Goal: Task Accomplishment & Management: Use online tool/utility

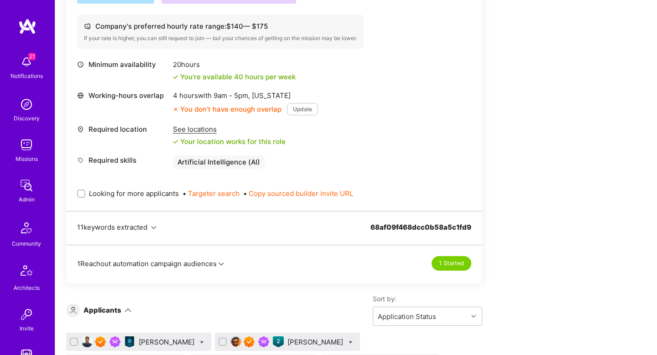
scroll to position [679, 0]
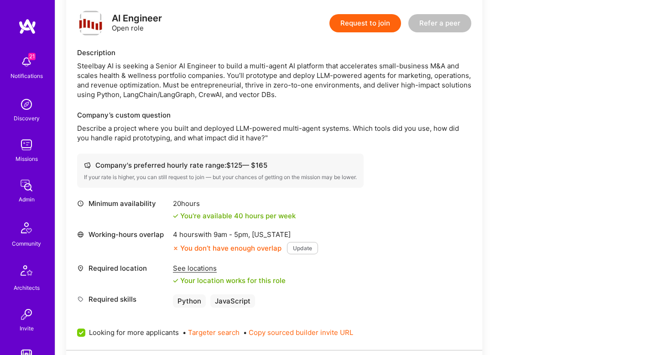
scroll to position [253, 0]
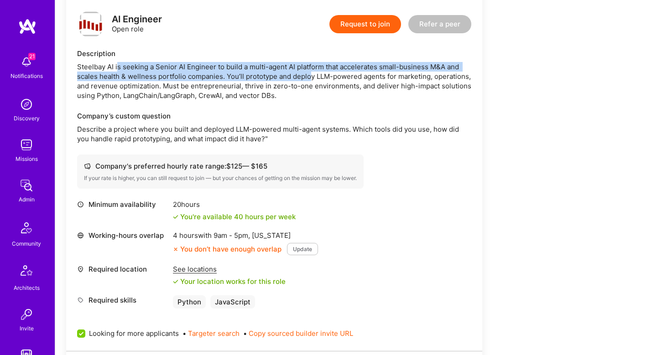
drag, startPoint x: 117, startPoint y: 67, endPoint x: 310, endPoint y: 75, distance: 192.6
click at [310, 75] on div "Steelbay AI is seeking a Senior AI Engineer to build a multi-agent AI platform …" at bounding box center [274, 81] width 394 height 38
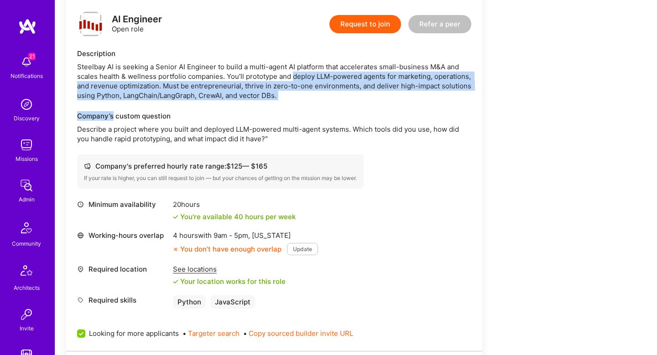
drag, startPoint x: 310, startPoint y: 75, endPoint x: 378, endPoint y: 99, distance: 72.3
click at [377, 100] on div "Steelbay AI is seeking a Senior AI Engineer to build a multi-agent AI platform …" at bounding box center [274, 81] width 394 height 38
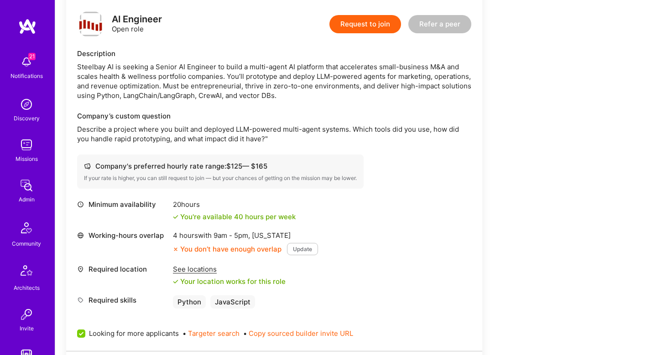
click at [82, 133] on p "Describe a project where you built and deployed LLM-powered multi-agent systems…" at bounding box center [274, 134] width 394 height 19
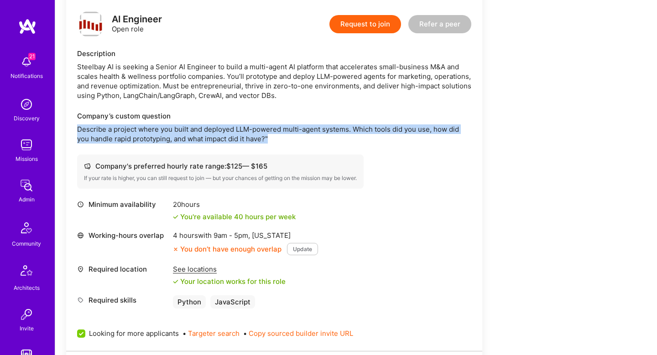
click at [82, 133] on p "Describe a project where you built and deployed LLM-powered multi-agent systems…" at bounding box center [274, 134] width 394 height 19
click at [154, 135] on p "Describe a project where you built and deployed LLM-powered multi-agent systems…" at bounding box center [274, 134] width 394 height 19
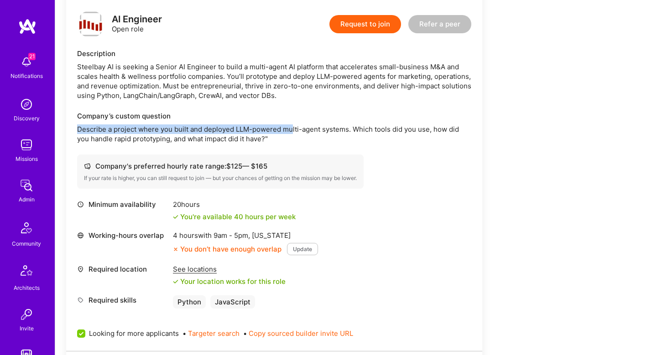
drag, startPoint x: 159, startPoint y: 124, endPoint x: 290, endPoint y: 128, distance: 131.4
click at [291, 128] on div "Company’s custom question Describe a project where you built and deployed LLM-p…" at bounding box center [274, 127] width 394 height 32
click at [290, 128] on p "Describe a project where you built and deployed LLM-powered multi-agent systems…" at bounding box center [274, 134] width 394 height 19
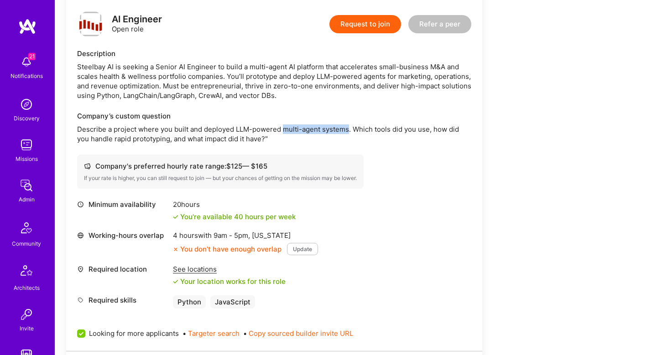
drag, startPoint x: 290, startPoint y: 128, endPoint x: 340, endPoint y: 127, distance: 50.2
click at [340, 127] on p "Describe a project where you built and deployed LLM-powered multi-agent systems…" at bounding box center [274, 134] width 394 height 19
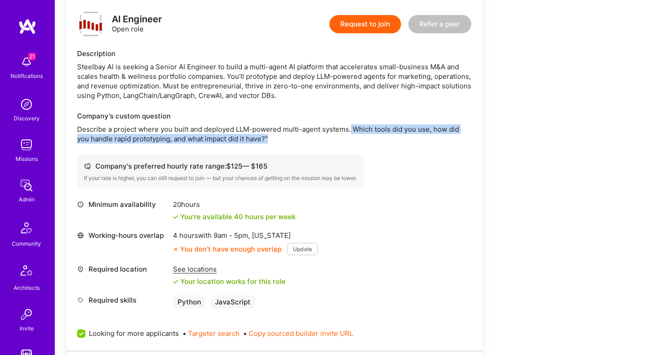
drag, startPoint x: 349, startPoint y: 128, endPoint x: 363, endPoint y: 141, distance: 18.7
click at [363, 141] on p "Describe a project where you built and deployed LLM-powered multi-agent systems…" at bounding box center [274, 134] width 394 height 19
click at [105, 141] on p "Describe a project where you built and deployed LLM-powered multi-agent systems…" at bounding box center [274, 134] width 394 height 19
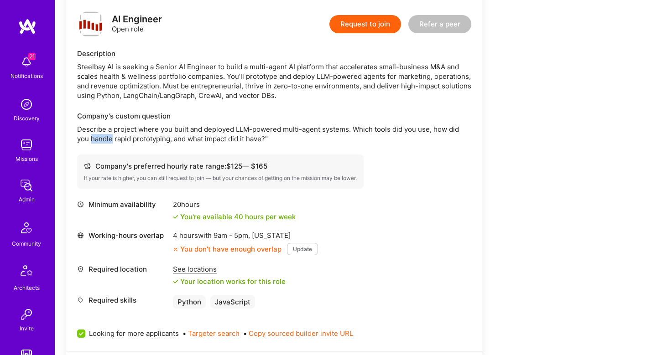
click at [105, 141] on p "Describe a project where you built and deployed LLM-powered multi-agent systems…" at bounding box center [274, 134] width 394 height 19
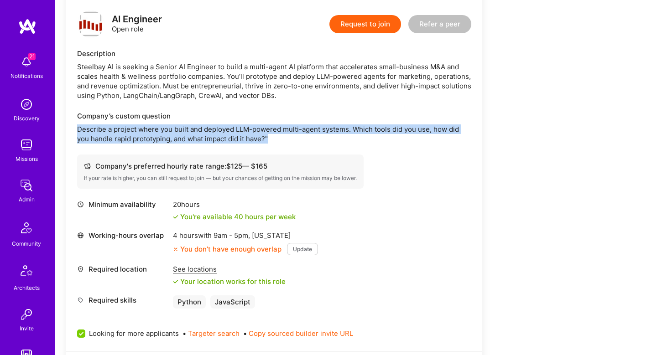
click at [105, 141] on p "Describe a project where you built and deployed LLM-powered multi-agent systems…" at bounding box center [274, 134] width 394 height 19
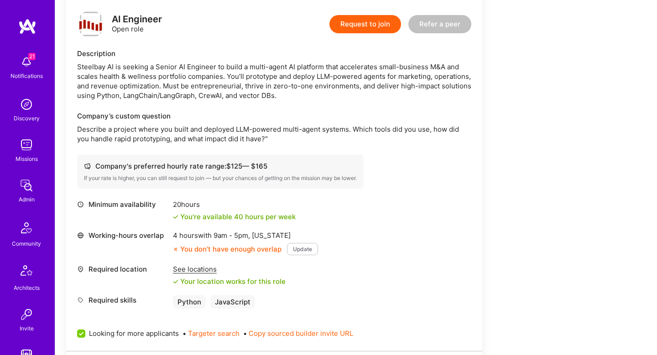
click at [260, 130] on p "Describe a project where you built and deployed LLM-powered multi-agent systems…" at bounding box center [274, 134] width 394 height 19
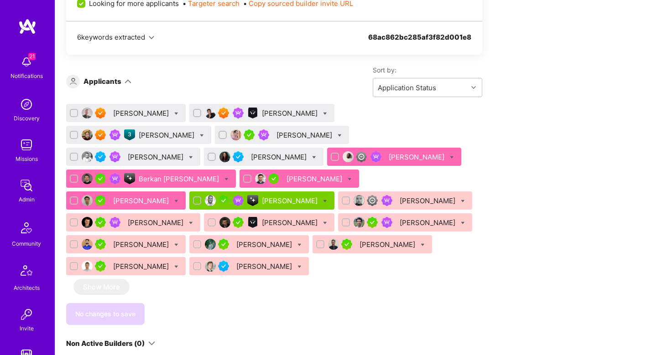
scroll to position [585, 0]
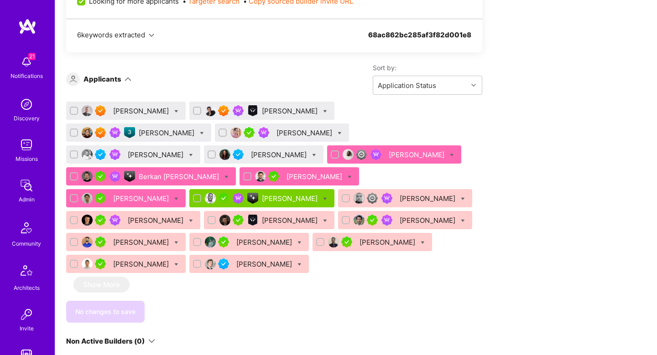
click at [196, 128] on div "Asaf Zamir" at bounding box center [167, 133] width 57 height 10
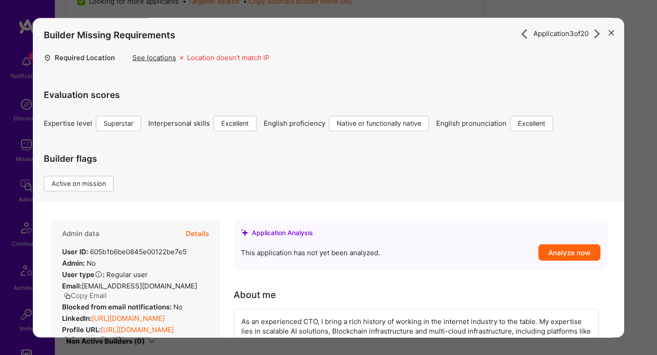
click at [200, 238] on button "Details" at bounding box center [197, 234] width 23 height 26
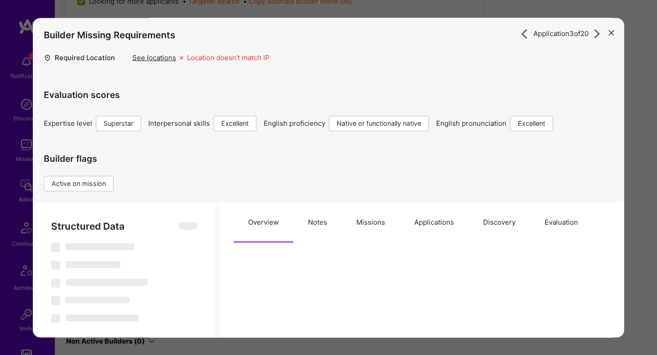
click at [351, 222] on button "Missions" at bounding box center [371, 223] width 58 height 40
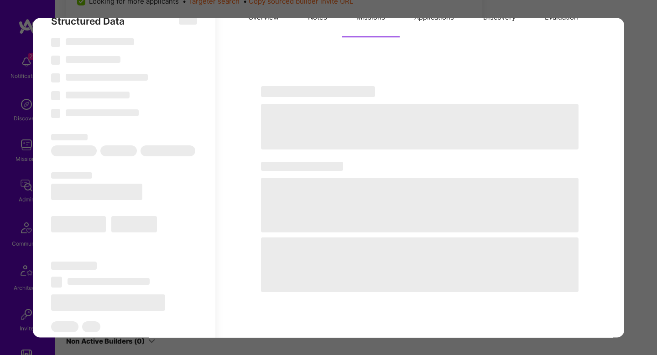
scroll to position [204, 0]
select select "Right Now"
select select "7"
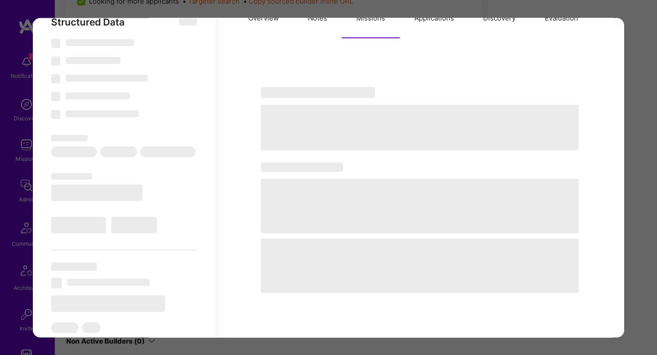
select select "7"
select select "US"
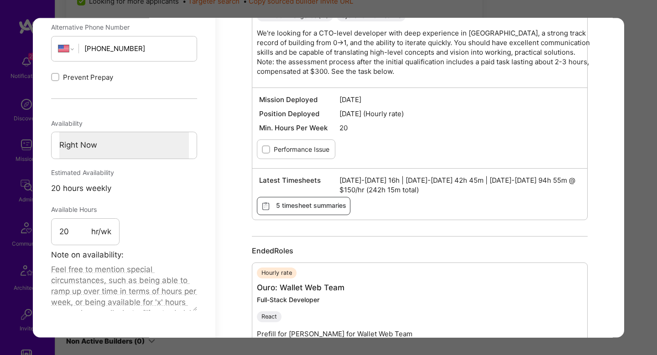
scroll to position [648, 0]
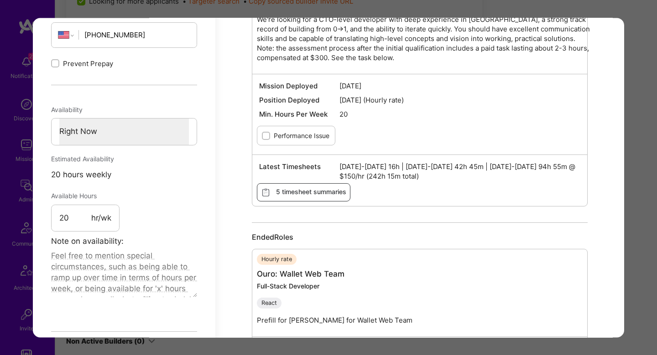
click at [383, 148] on div "Mission Deployed Jun 09 2025 Position Deployed Jun 10 2025 (Hourly rate) Min. H…" at bounding box center [419, 114] width 335 height 81
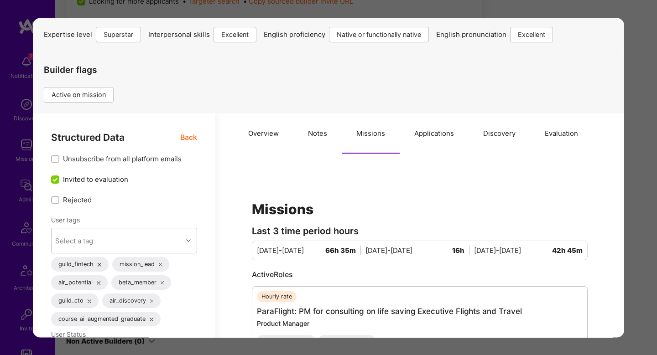
scroll to position [0, 0]
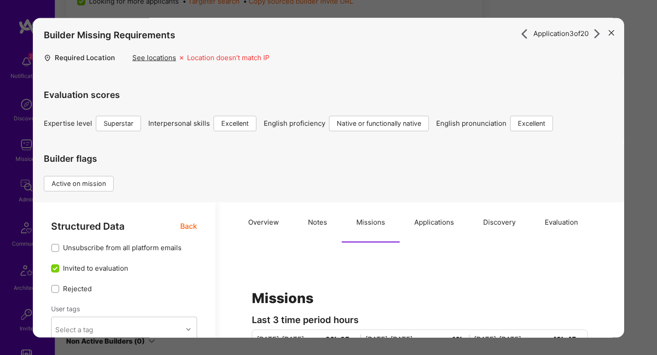
click at [430, 229] on button "Applications" at bounding box center [434, 223] width 69 height 40
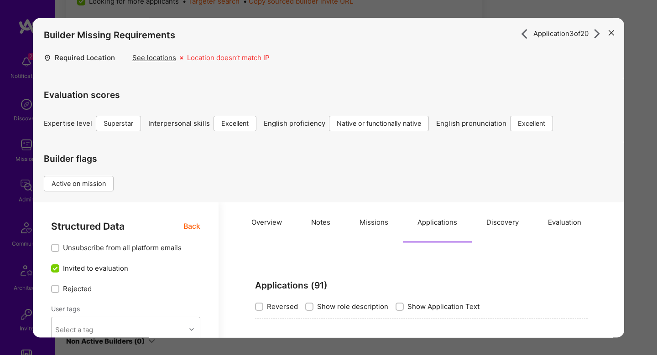
click at [265, 227] on button "Overview" at bounding box center [267, 223] width 60 height 40
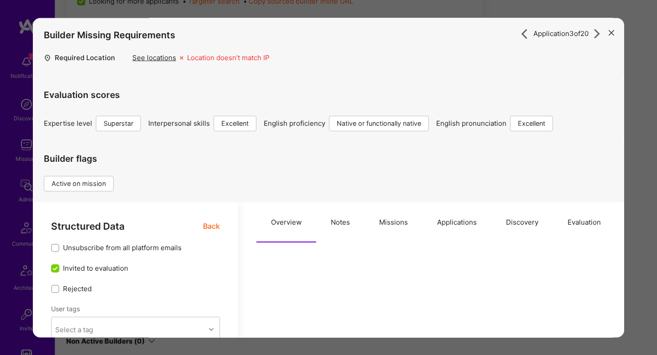
click at [335, 222] on button "Notes" at bounding box center [340, 223] width 48 height 40
type textarea "x"
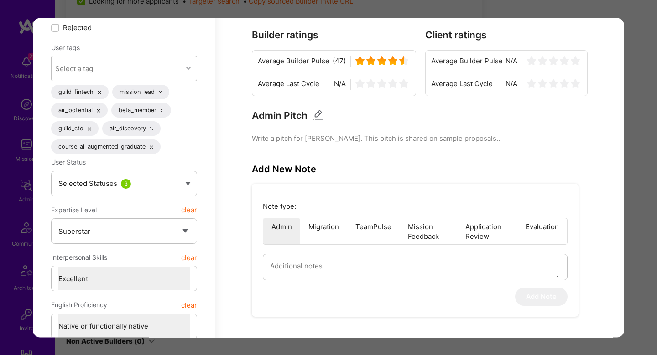
scroll to position [105, 0]
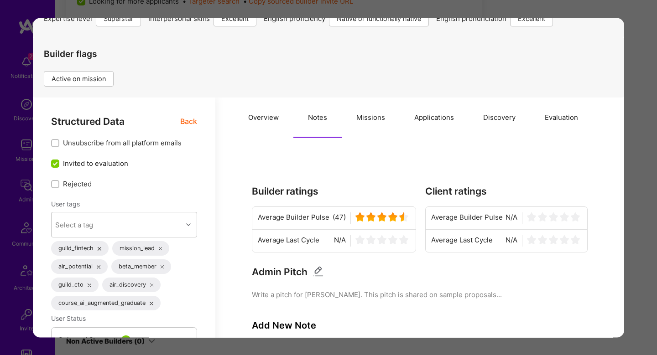
click at [273, 125] on button "Overview" at bounding box center [264, 118] width 60 height 40
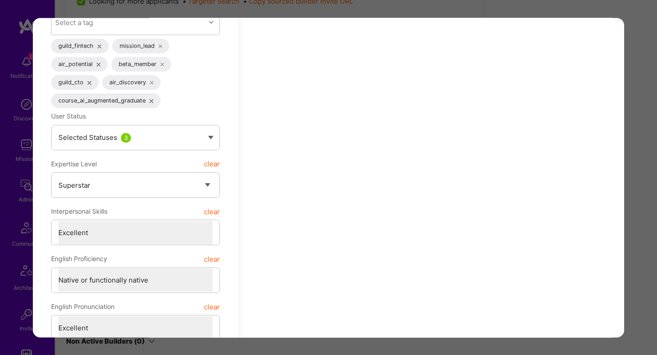
scroll to position [341, 0]
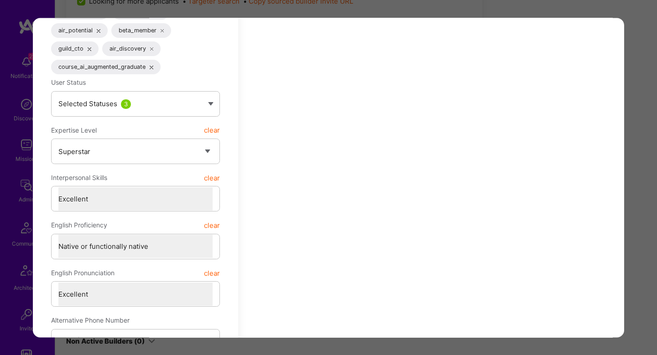
click at [635, 149] on div "Application 3 of 20 Builder Missing Requirements Required Location See location…" at bounding box center [328, 177] width 657 height 355
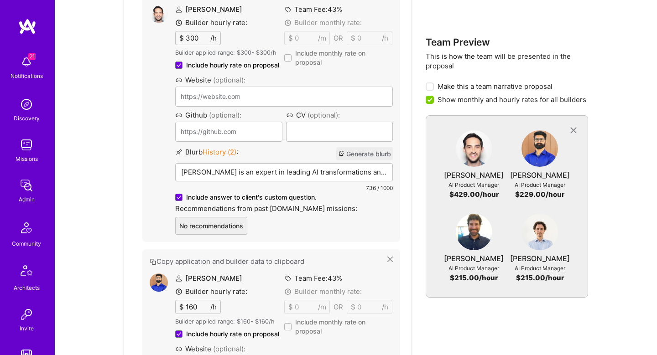
scroll to position [534, 0]
click at [258, 179] on div "Rob Shapiro is an expert in leading AI transformations and product strategy, ma…" at bounding box center [284, 186] width 217 height 46
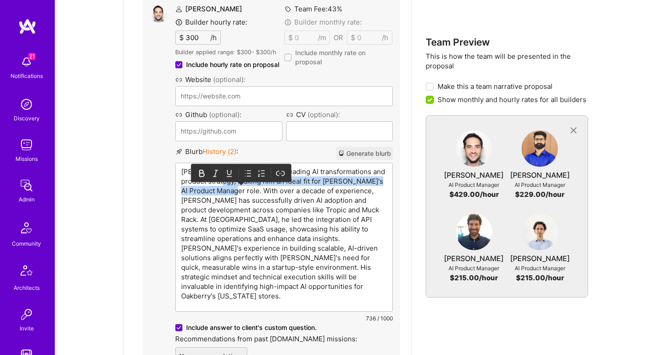
drag, startPoint x: 232, startPoint y: 181, endPoint x: 250, endPoint y: 187, distance: 19.3
click at [250, 187] on p "Rob Shapiro is an expert in leading AI transformations and product strategy, ma…" at bounding box center [284, 234] width 206 height 134
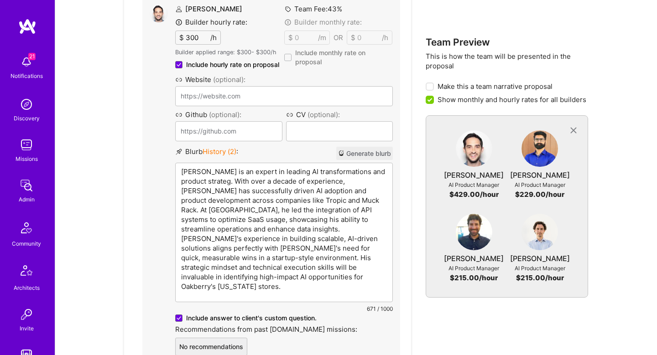
click at [283, 187] on p "[PERSON_NAME] is an expert in leading AI transformations and product strateg. W…" at bounding box center [284, 229] width 206 height 125
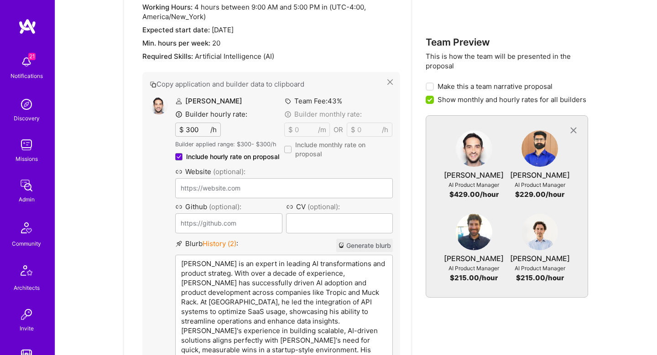
scroll to position [314, 0]
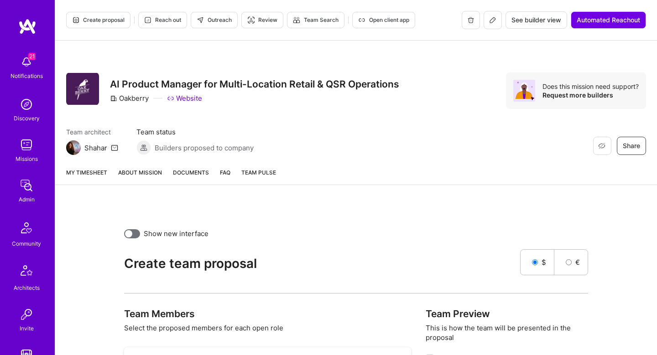
click at [388, 20] on span "Open client app" at bounding box center [383, 20] width 51 height 8
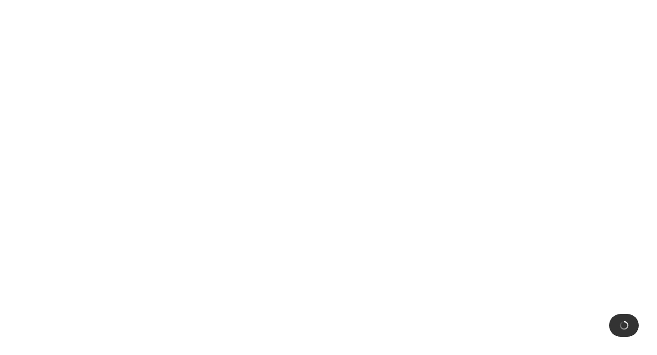
click at [397, 0] on html at bounding box center [328, 0] width 657 height 0
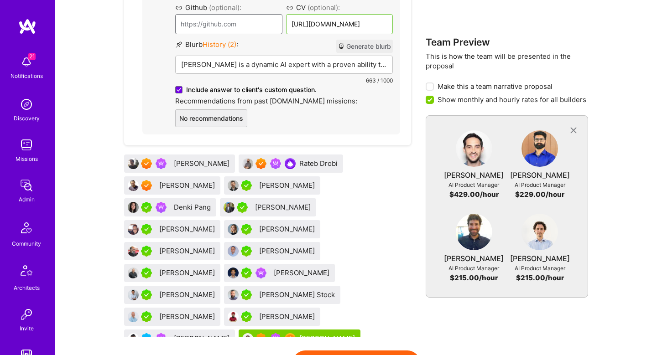
scroll to position [1445, 0]
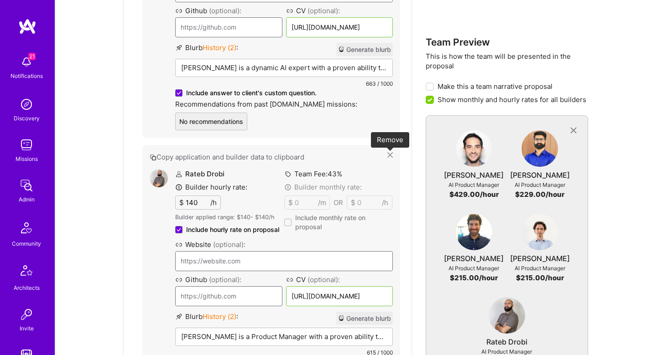
click at [390, 155] on icon at bounding box center [389, 154] width 5 height 5
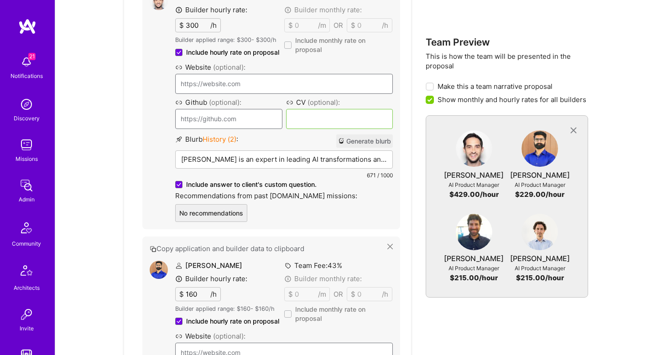
scroll to position [497, 0]
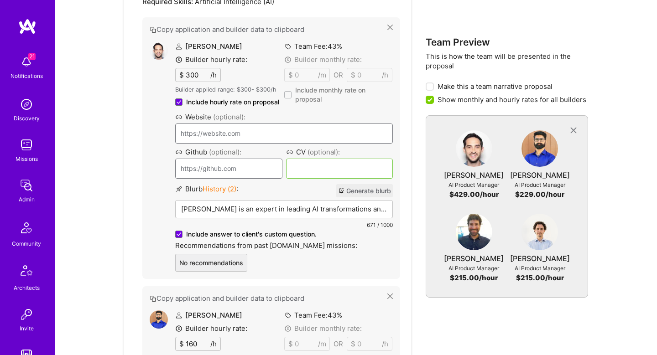
click at [158, 47] on img at bounding box center [159, 51] width 18 height 18
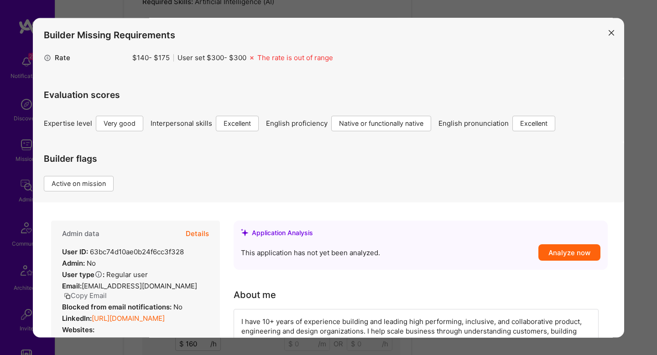
click at [203, 237] on button "Details" at bounding box center [197, 234] width 23 height 26
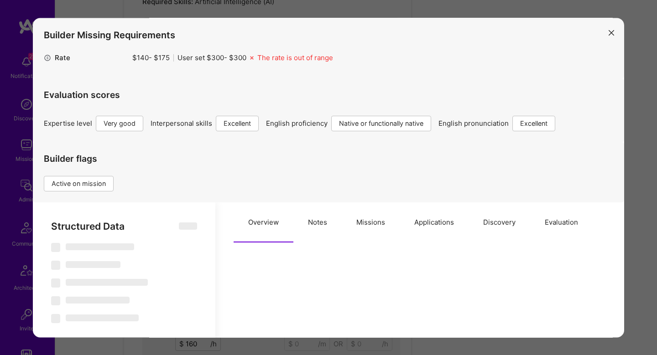
select select "Right Now"
select select "5"
select select "7"
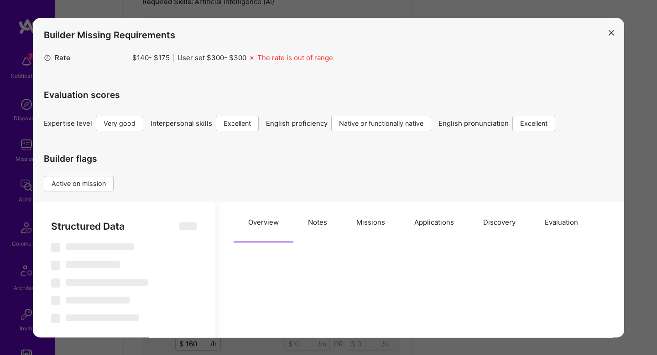
select select "US"
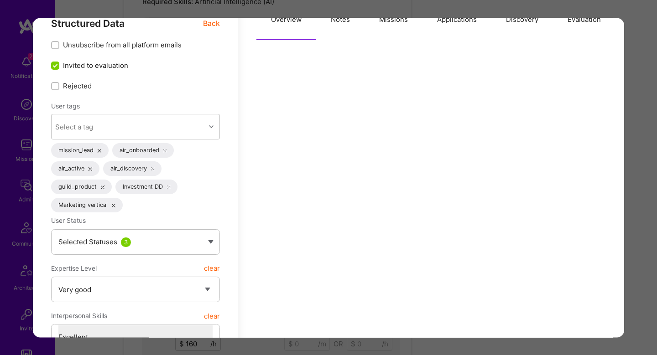
scroll to position [120, 0]
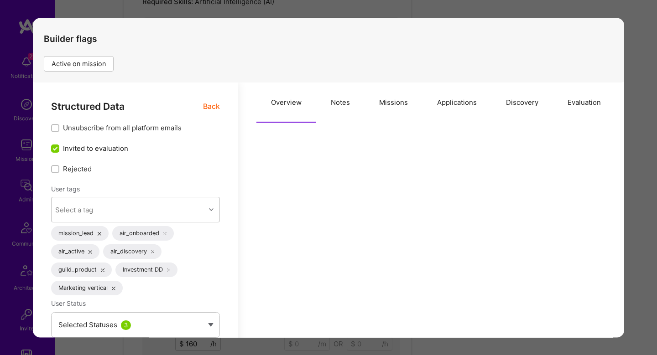
click at [382, 106] on button "Missions" at bounding box center [393, 103] width 58 height 40
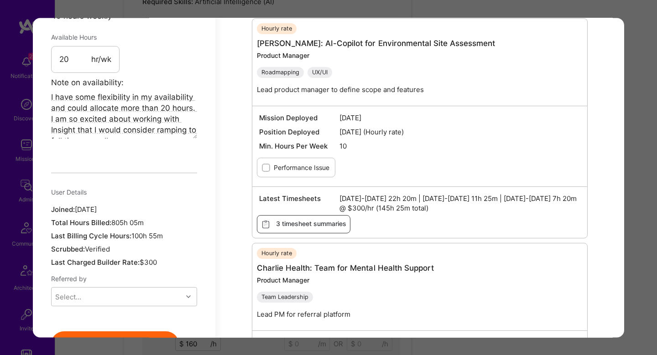
scroll to position [821, 0]
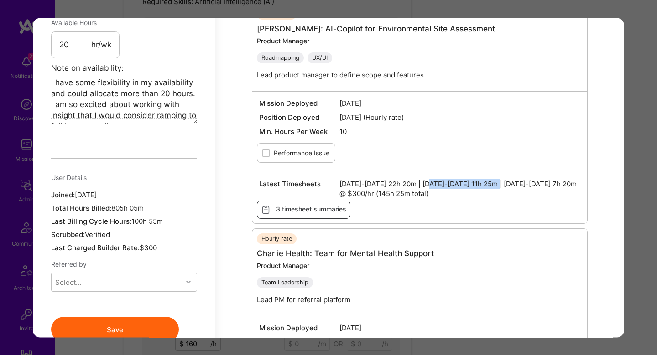
drag, startPoint x: 493, startPoint y: 183, endPoint x: 428, endPoint y: 180, distance: 65.3
click at [428, 180] on span "[DATE]-[DATE] 22h 20m | [DATE]-[DATE] 11h 25m | [DATE]-[DATE] 7h 20m @ $300/hr …" at bounding box center [459, 189] width 241 height 19
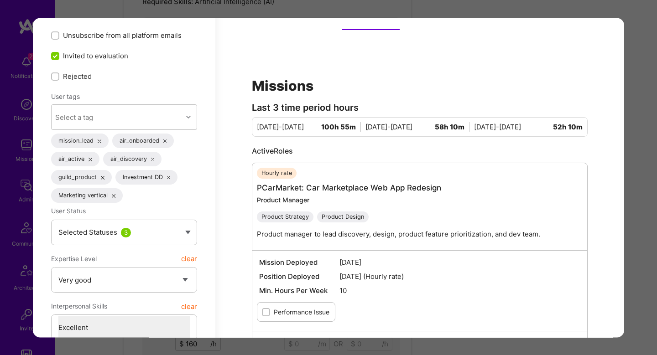
scroll to position [185, 0]
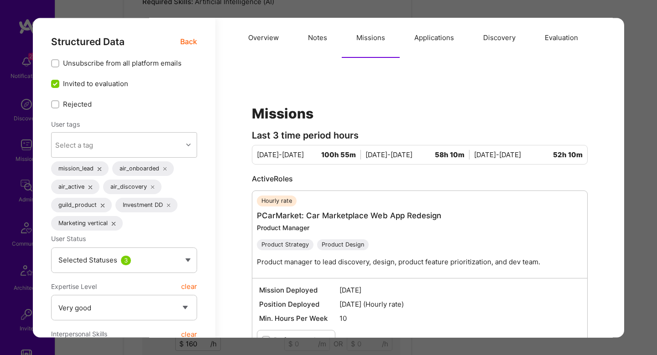
click at [639, 224] on div "Builder Missing Requirements Rate $ 140 - $ 175 User set $ 300 - $ 300 The rate…" at bounding box center [328, 177] width 657 height 355
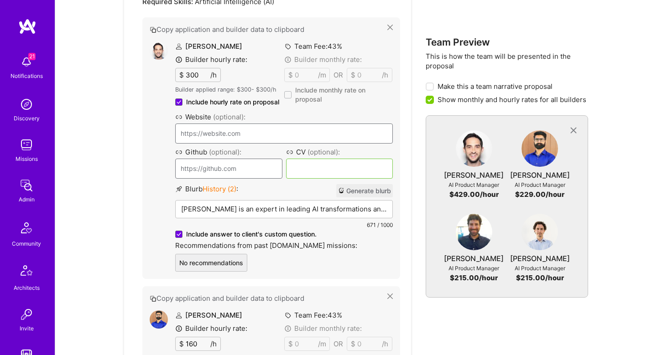
click at [340, 218] on div "[PERSON_NAME] is an expert in leading AI transformations and product strateg. W…" at bounding box center [284, 209] width 218 height 18
click at [338, 211] on p "[PERSON_NAME] is an expert in leading AI transformations and product strateg. W…" at bounding box center [284, 209] width 206 height 10
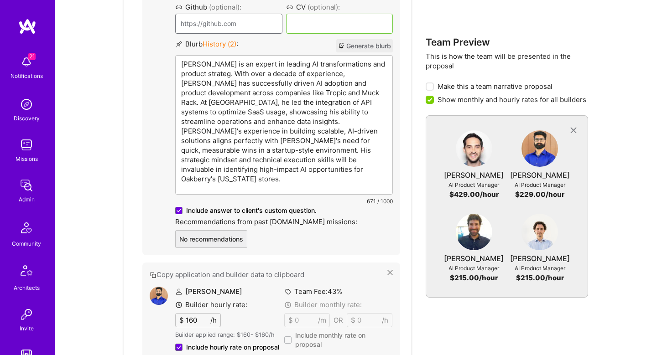
scroll to position [641, 0]
click at [312, 85] on p "[PERSON_NAME] is an expert in leading AI transformations and product strateg. W…" at bounding box center [284, 122] width 206 height 125
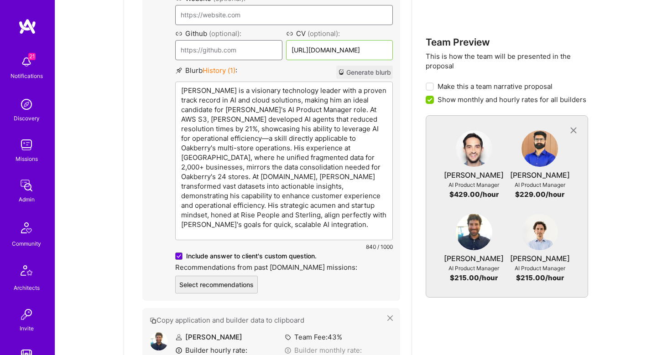
click at [288, 195] on div "[PERSON_NAME] is a visionary technology leader with a proven track record in AI…" at bounding box center [284, 161] width 217 height 158
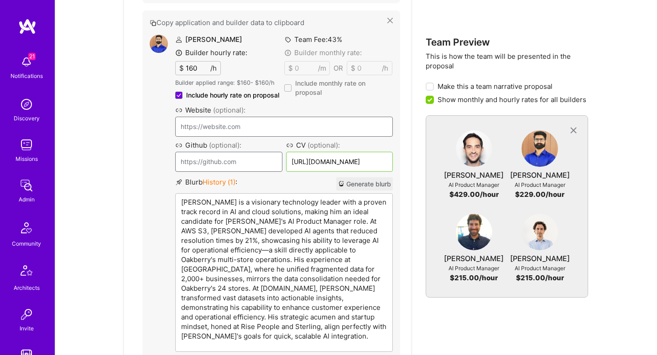
click at [208, 204] on p "[PERSON_NAME] is a visionary technology leader with a proven track record in AI…" at bounding box center [284, 270] width 206 height 144
click at [286, 214] on p "[PERSON_NAME] is a visionary technology leader with a proven track record in AI…" at bounding box center [284, 270] width 206 height 144
click at [293, 225] on p "[PERSON_NAME] is a visionary technology leader with a proven track record in AI…" at bounding box center [284, 270] width 206 height 144
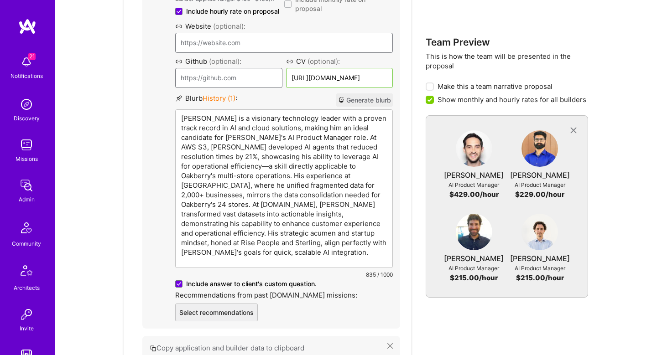
scroll to position [858, 0]
click at [270, 222] on p "[PERSON_NAME] is a visionary technology leader with a proven track record in AI…" at bounding box center [284, 185] width 206 height 144
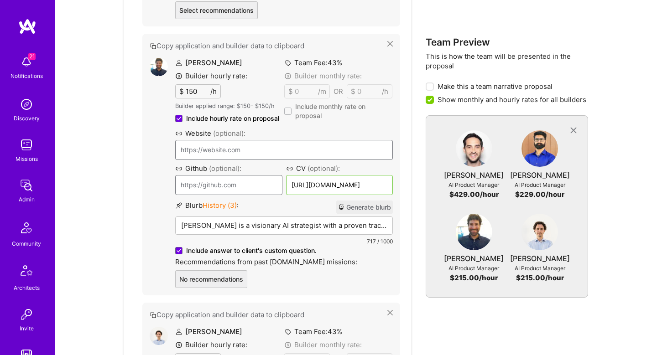
scroll to position [1028, 0]
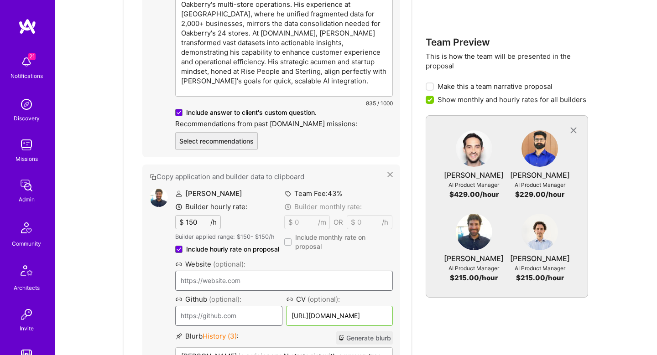
click at [277, 352] on p "[PERSON_NAME] is a visionary AI strategist with a proven track record of drivin…" at bounding box center [284, 357] width 206 height 10
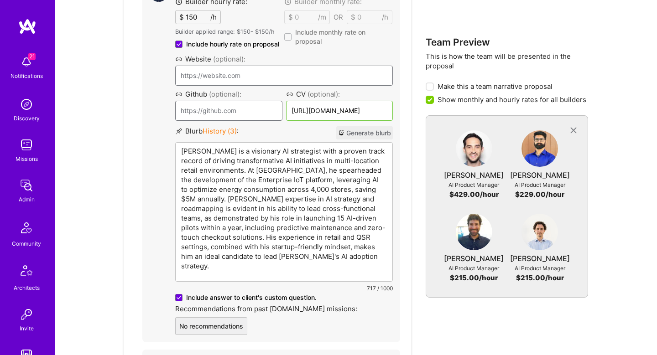
scroll to position [1095, 0]
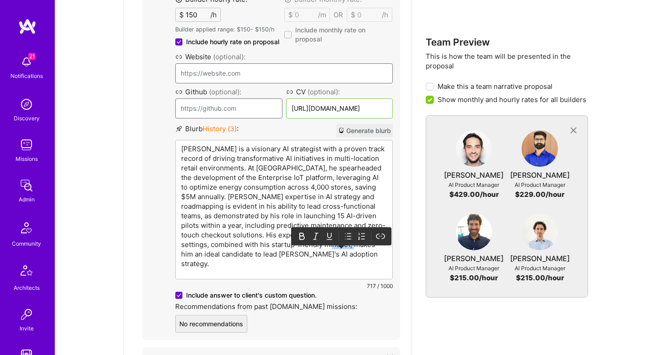
drag, startPoint x: 331, startPoint y: 248, endPoint x: 352, endPoint y: 244, distance: 20.9
click at [352, 244] on p "[PERSON_NAME] is a visionary AI strategist with a proven track record of drivin…" at bounding box center [284, 206] width 206 height 125
click at [329, 254] on p "[PERSON_NAME] is a visionary AI strategist with a proven track record of drivin…" at bounding box center [284, 206] width 206 height 125
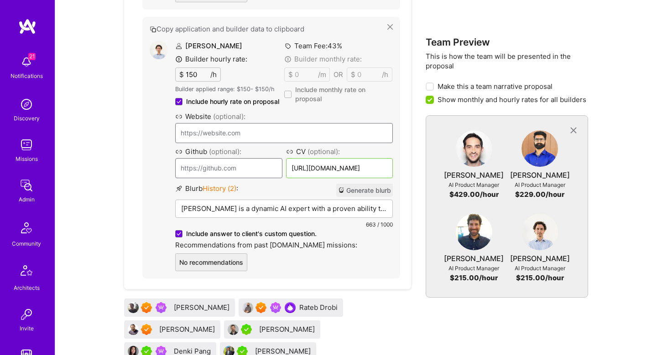
scroll to position [1314, 0]
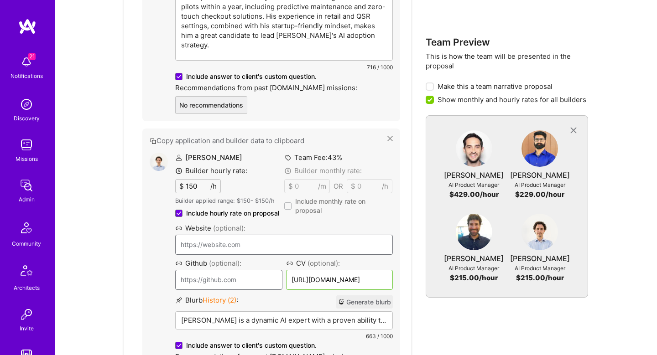
click at [264, 316] on p "[PERSON_NAME] is a dynamic AI expert with a proven ability to transform complex…" at bounding box center [284, 321] width 206 height 10
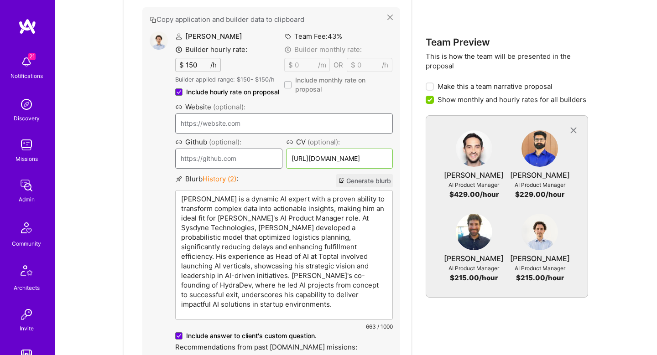
click at [213, 202] on p "[PERSON_NAME] is a dynamic AI expert with a proven ability to transform complex…" at bounding box center [284, 251] width 206 height 115
click at [286, 205] on p "[PERSON_NAME] is a dynamic AI expert with a proven ability to transform complex…" at bounding box center [284, 251] width 206 height 115
click at [322, 264] on p "[PERSON_NAME] is a dynamic AI expert with a proven ability to transform complex…" at bounding box center [284, 251] width 206 height 115
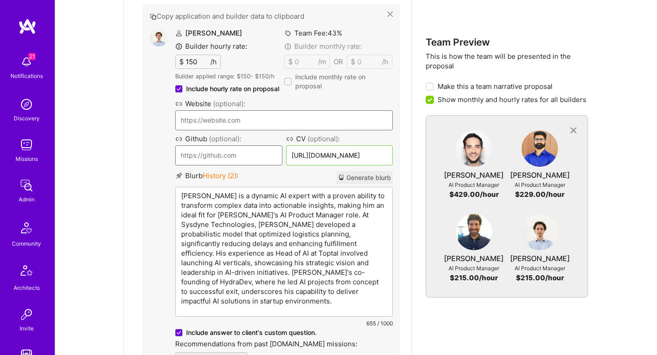
click at [315, 286] on p "[PERSON_NAME] is a dynamic AI expert with a proven ability to transform complex…" at bounding box center [284, 248] width 206 height 115
click at [315, 296] on p "[PERSON_NAME] is a dynamic AI expert with a proven ability to transform complex…" at bounding box center [284, 248] width 206 height 115
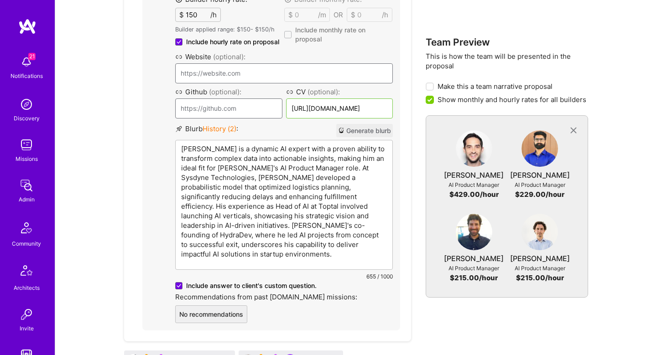
scroll to position [1366, 0]
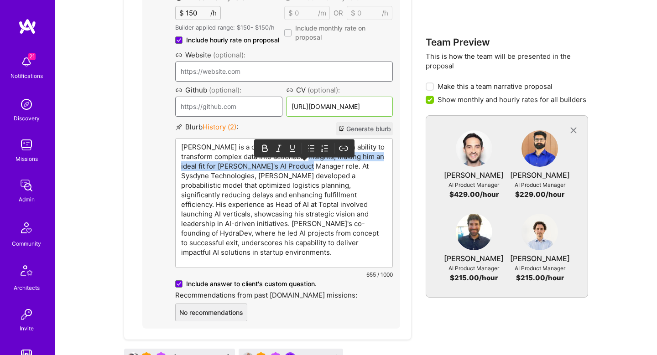
drag, startPoint x: 302, startPoint y: 160, endPoint x: 307, endPoint y: 164, distance: 7.1
click at [307, 165] on p "[PERSON_NAME] is a dynamic AI expert with a proven ability to transform complex…" at bounding box center [284, 199] width 206 height 115
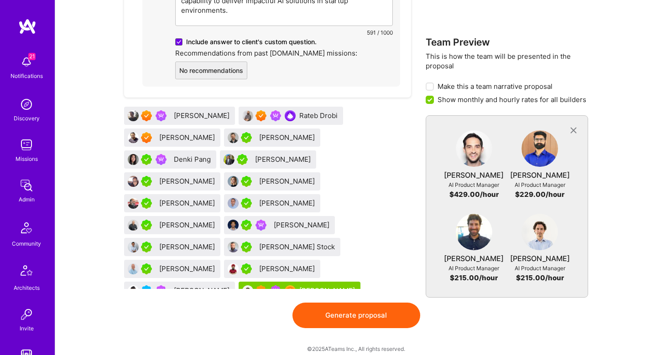
scroll to position [1506, 0]
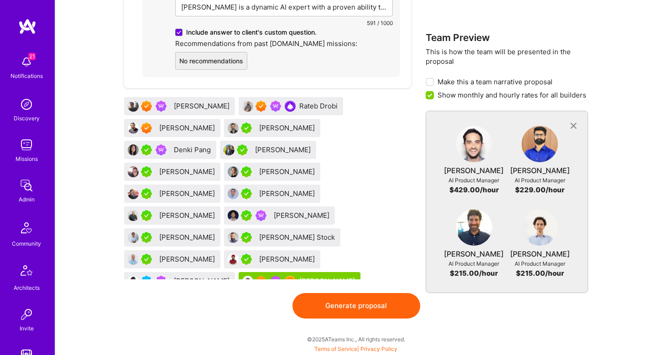
click at [376, 305] on button "Generate proposal" at bounding box center [356, 306] width 128 height 26
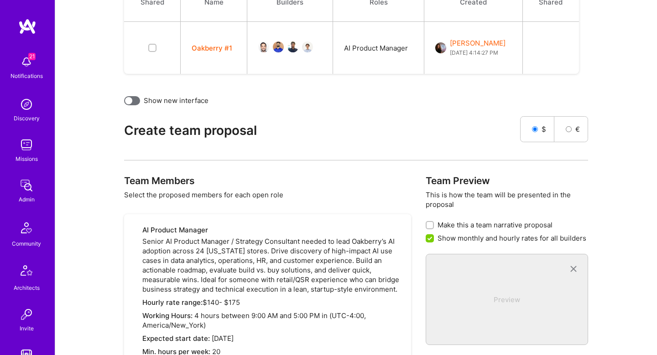
scroll to position [0, 0]
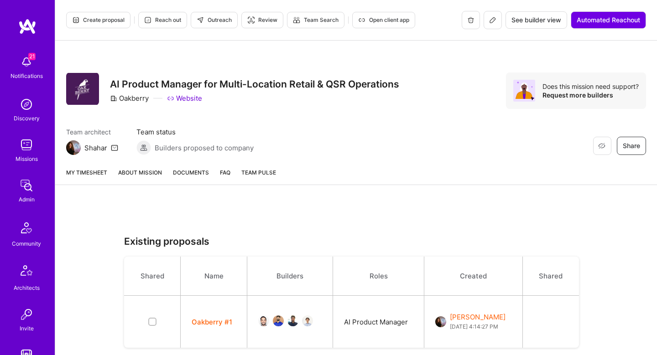
click at [133, 171] on link "About Mission" at bounding box center [140, 176] width 44 height 17
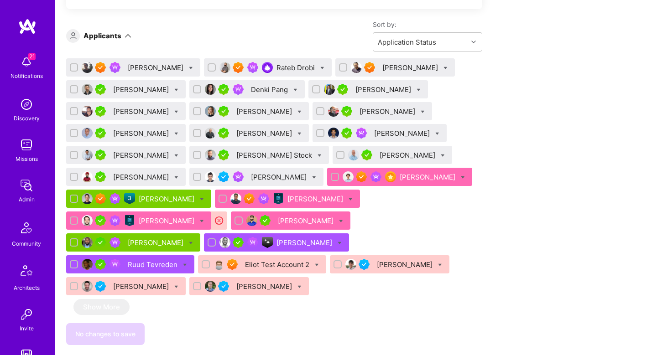
scroll to position [634, 0]
